Goal: Task Accomplishment & Management: Manage account settings

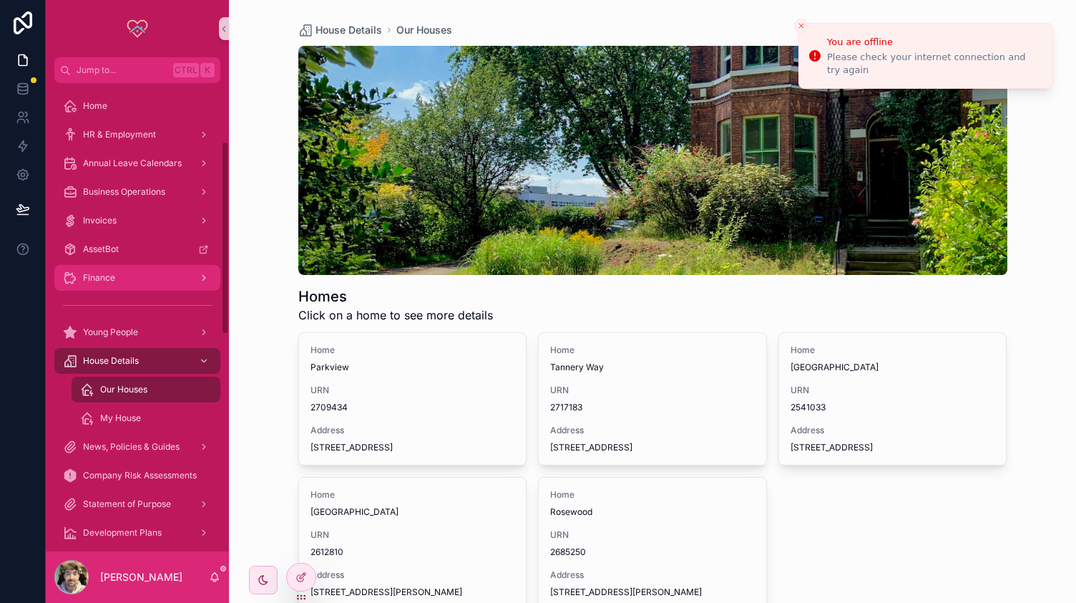
scroll to position [141, 0]
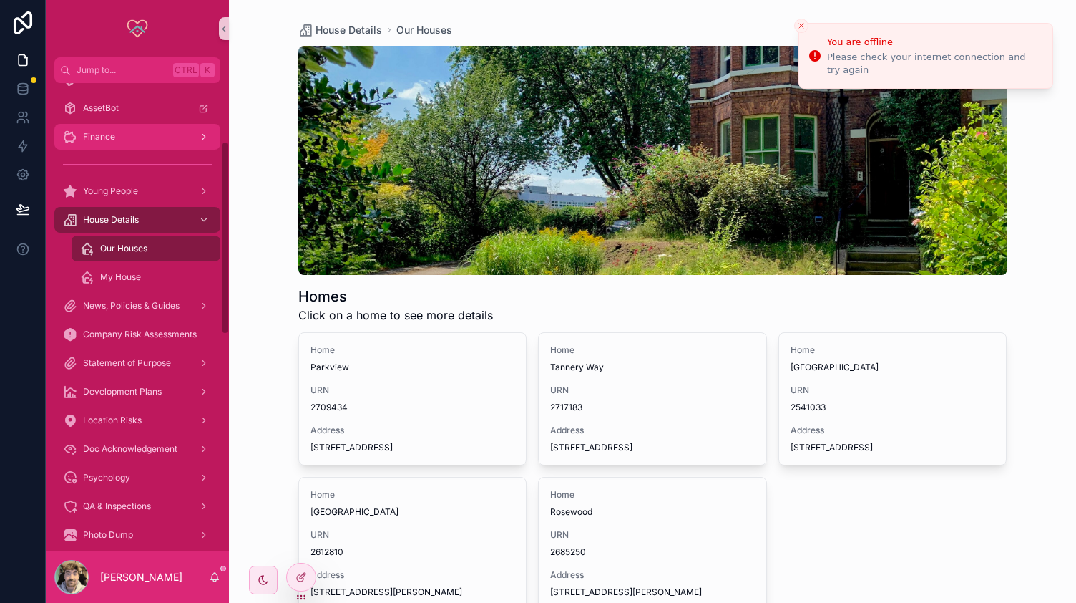
click at [111, 140] on span "Finance" at bounding box center [99, 136] width 32 height 11
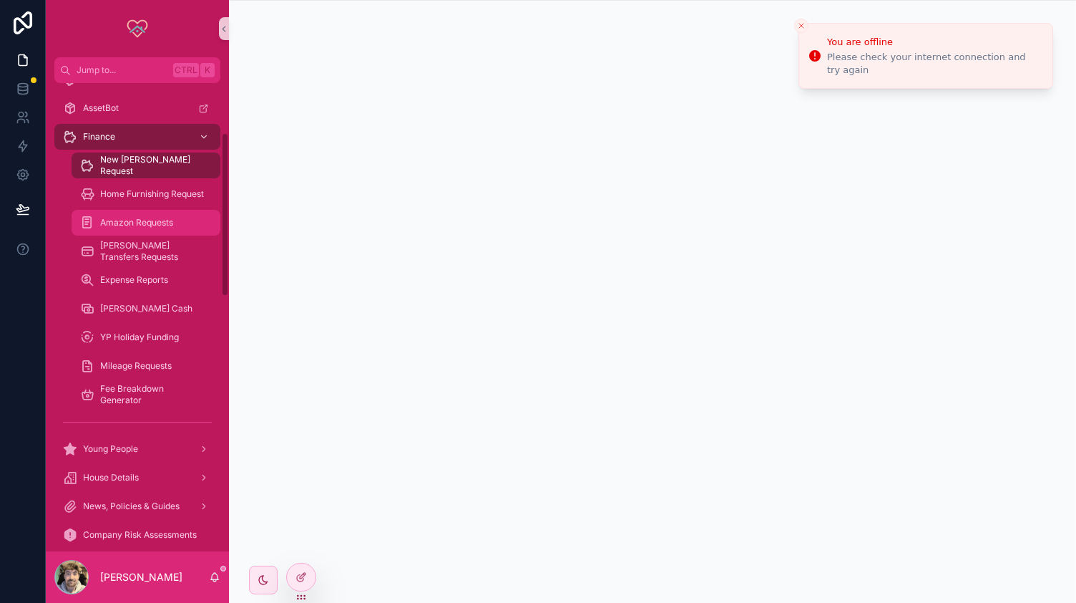
click at [162, 212] on div "Amazon Requests" at bounding box center [146, 222] width 132 height 23
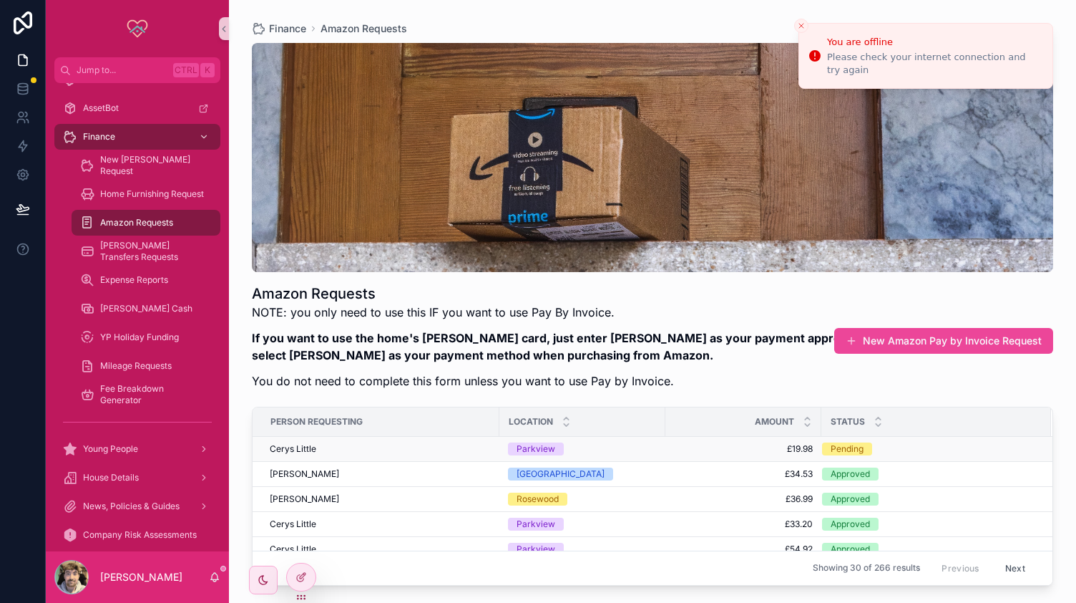
click at [402, 449] on div "Cerys Little" at bounding box center [380, 448] width 221 height 11
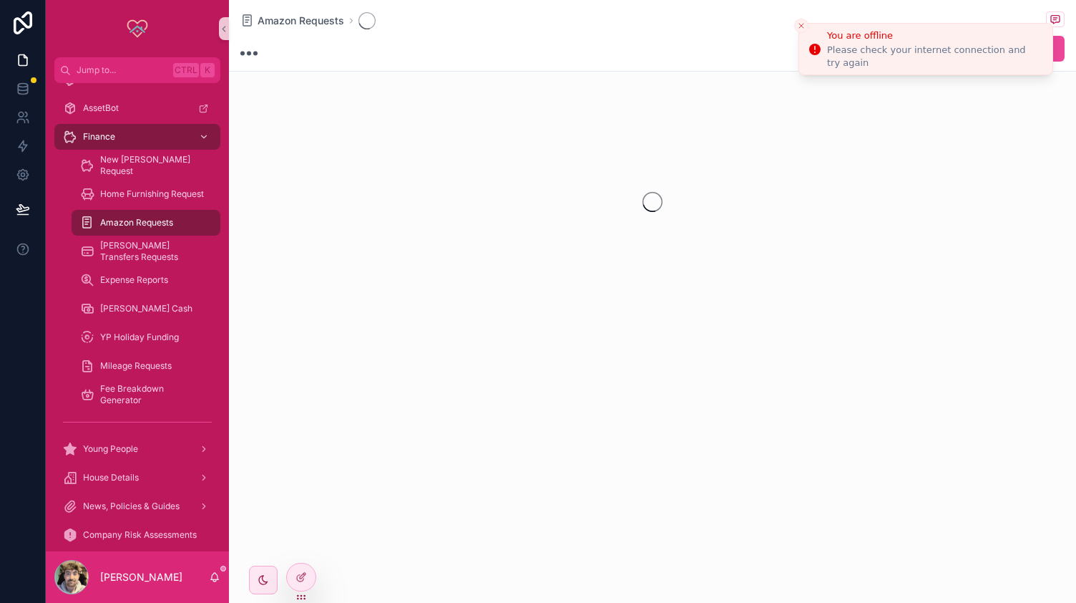
click at [801, 29] on icon "Close toast" at bounding box center [801, 25] width 9 height 9
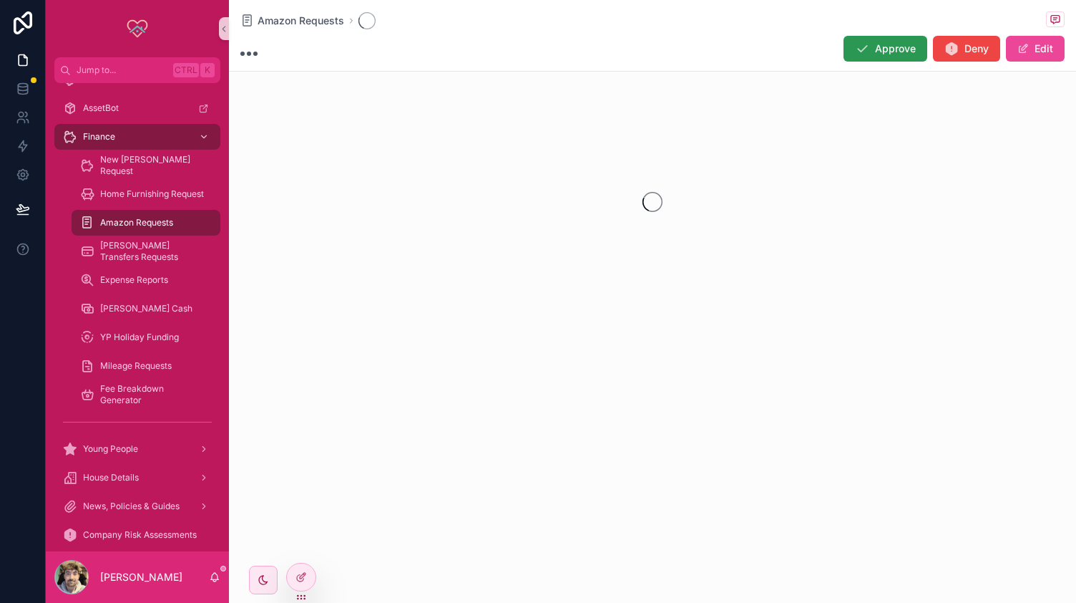
click at [882, 44] on span "Approve" at bounding box center [895, 49] width 41 height 14
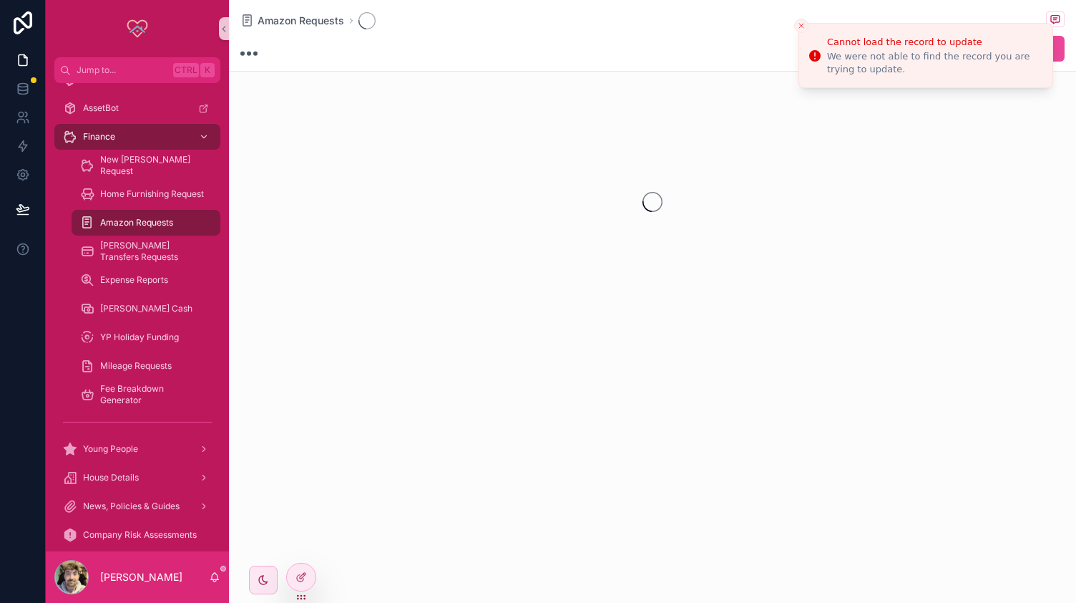
click at [796, 24] on button "Close toast" at bounding box center [801, 26] width 14 height 14
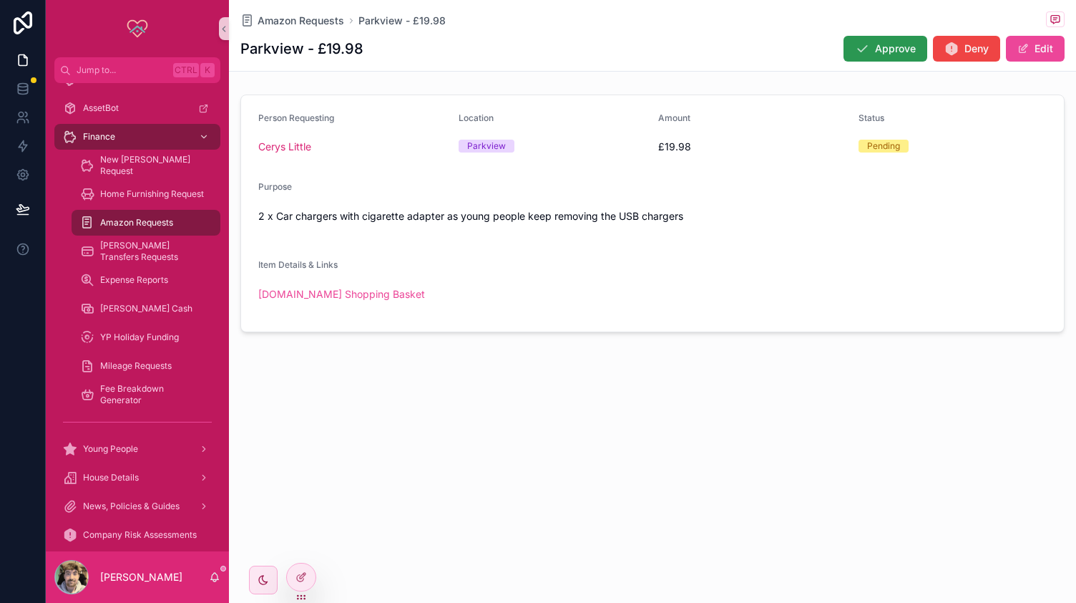
click at [879, 49] on span "Approve" at bounding box center [895, 49] width 41 height 14
click at [286, 19] on span "Amazon Requests" at bounding box center [301, 21] width 87 height 14
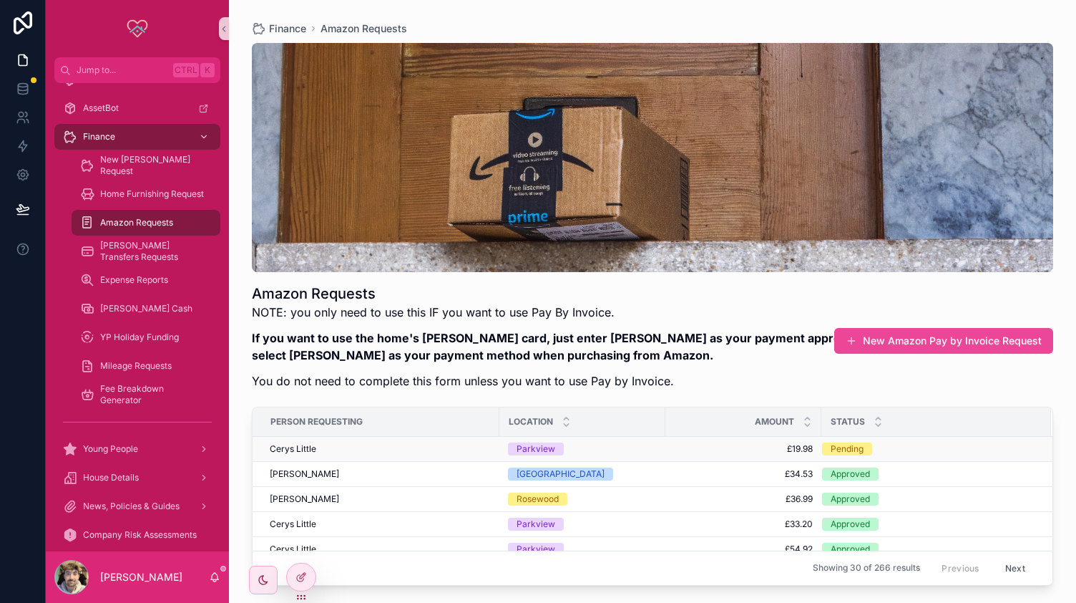
click at [399, 447] on div "Cerys Little" at bounding box center [380, 448] width 221 height 11
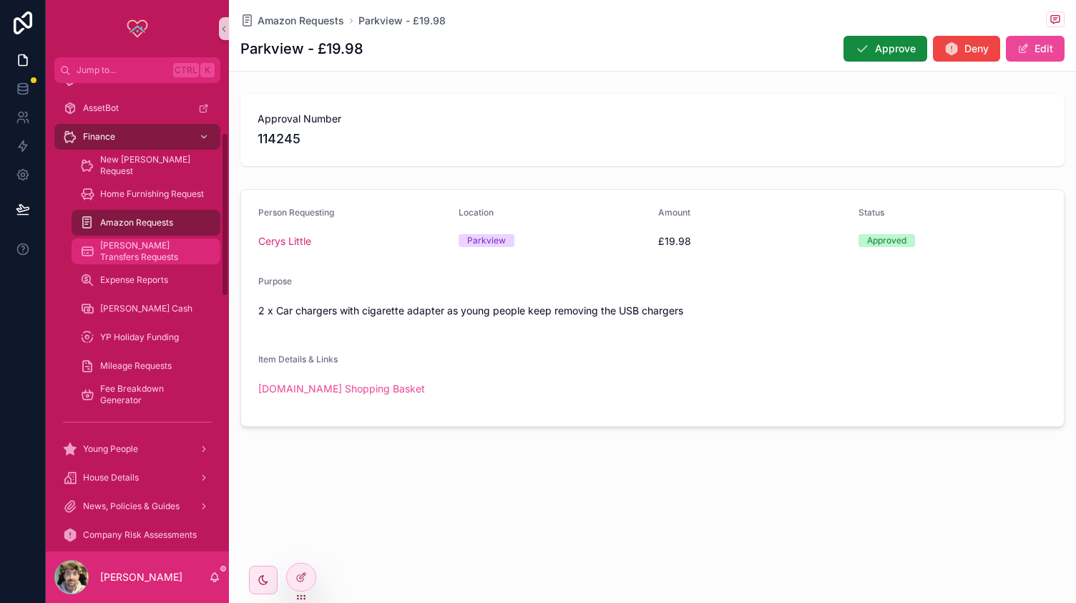
click at [176, 261] on div "[PERSON_NAME] Transfers Requests" at bounding box center [146, 251] width 132 height 23
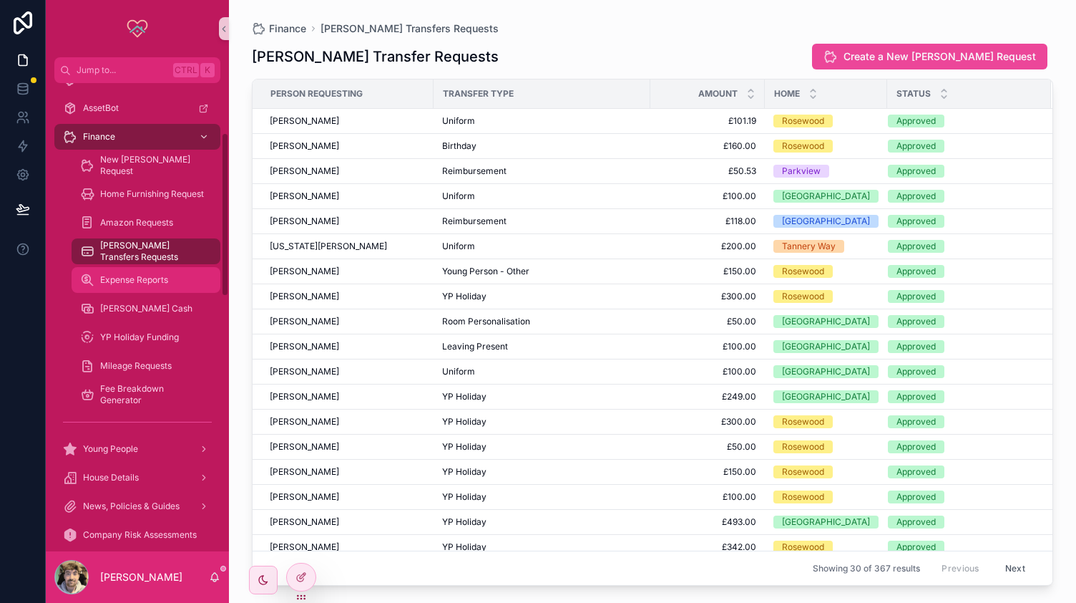
click at [145, 284] on span "Expense Reports" at bounding box center [134, 279] width 68 height 11
